Goal: Find specific page/section: Find specific page/section

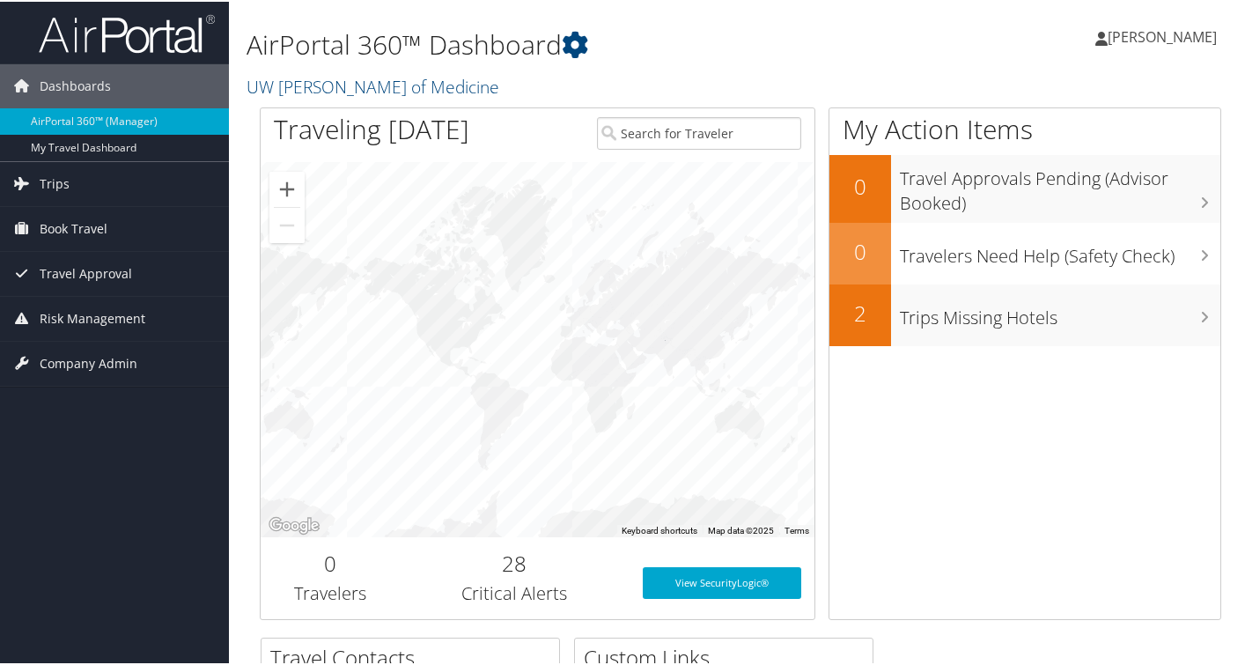
click at [1119, 41] on span "[PERSON_NAME]" at bounding box center [1162, 35] width 109 height 19
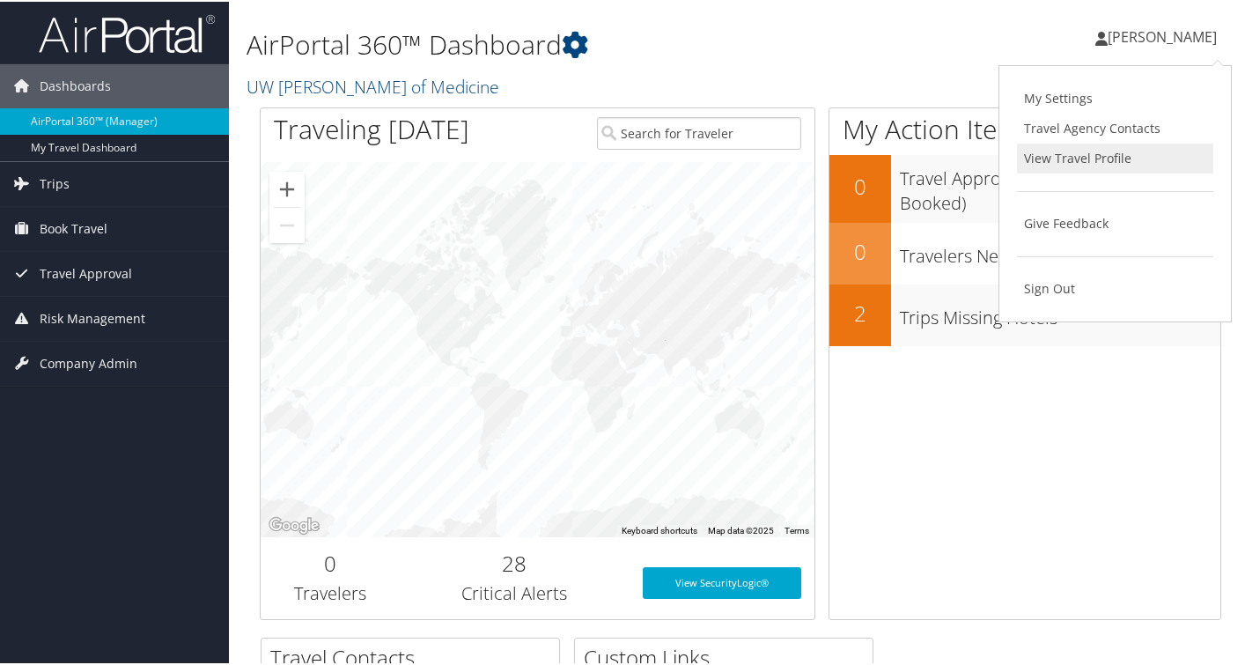
click at [1095, 155] on link "View Travel Profile" at bounding box center [1115, 157] width 196 height 30
